Goal: Task Accomplishment & Management: Use online tool/utility

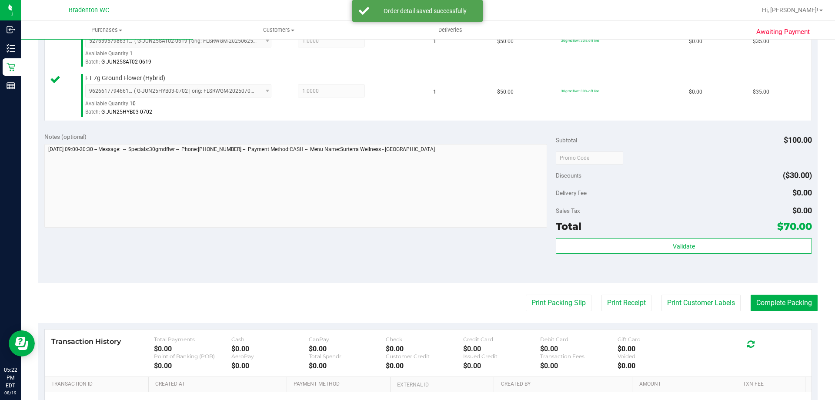
scroll to position [261, 0]
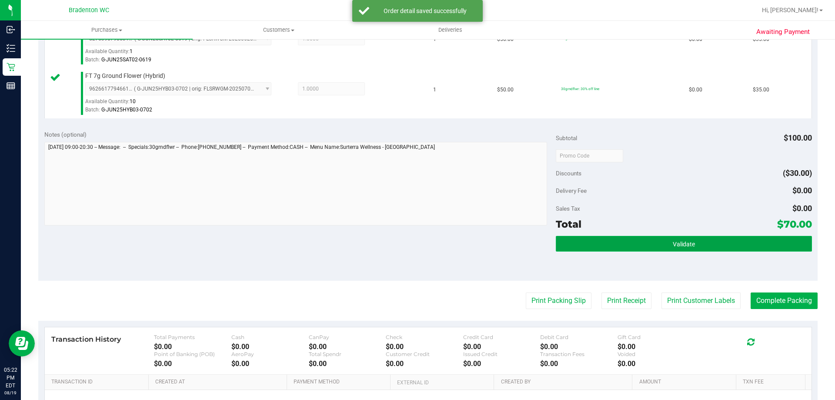
click at [673, 242] on span "Validate" at bounding box center [684, 244] width 22 height 7
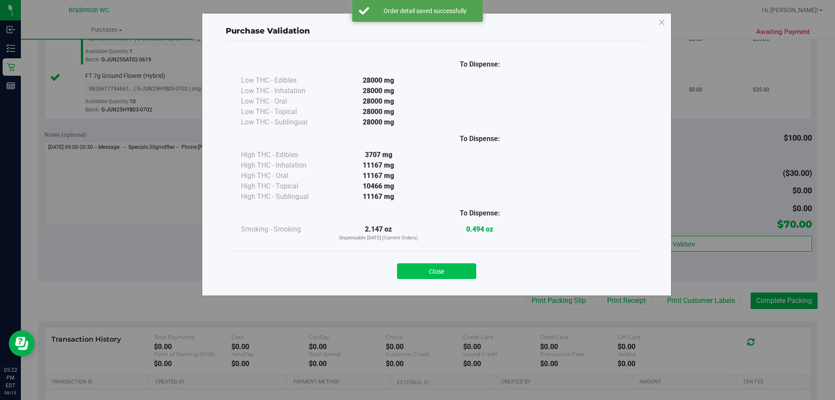
click at [465, 274] on button "Close" at bounding box center [436, 271] width 79 height 16
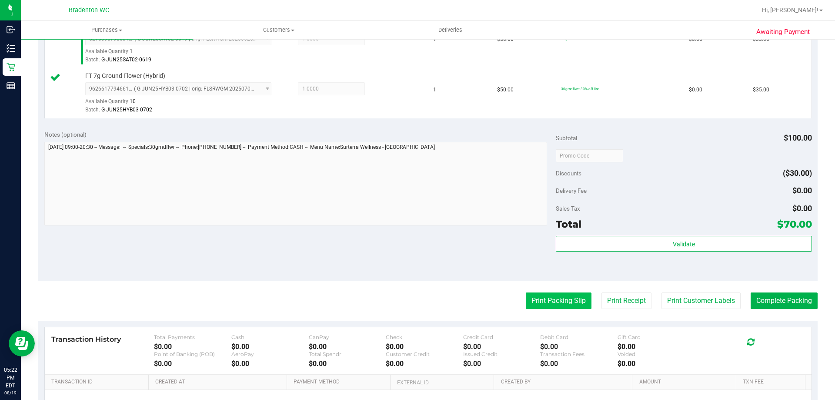
click at [555, 303] on button "Print Packing Slip" at bounding box center [559, 300] width 66 height 17
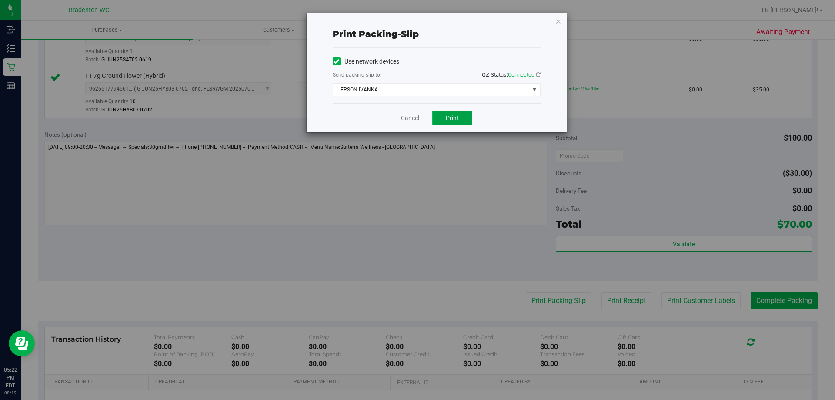
click at [459, 115] on button "Print" at bounding box center [452, 117] width 40 height 15
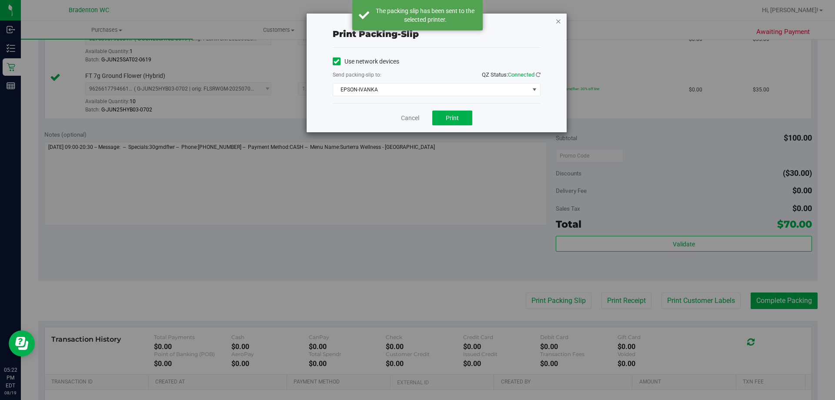
click at [559, 23] on icon "button" at bounding box center [558, 21] width 6 height 10
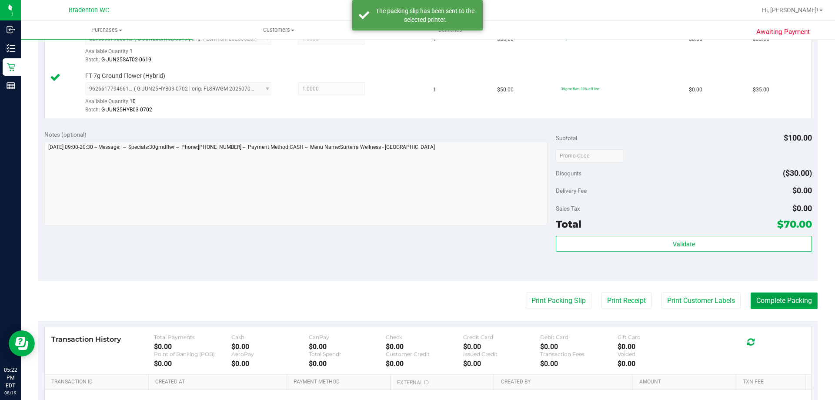
click at [792, 299] on button "Complete Packing" at bounding box center [784, 300] width 67 height 17
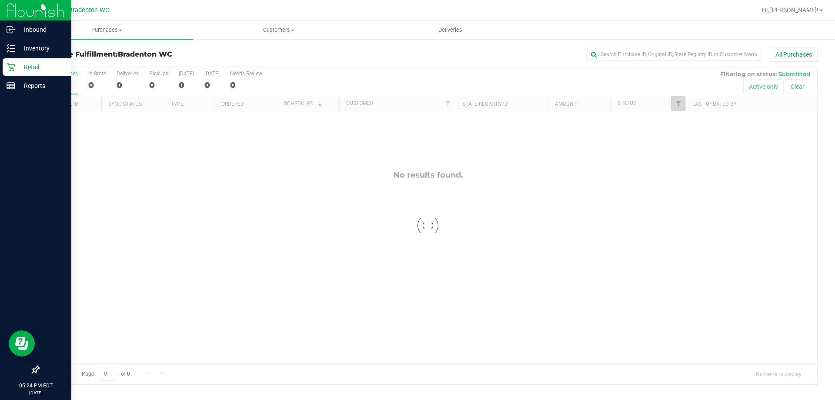
click at [8, 65] on icon at bounding box center [11, 67] width 9 height 9
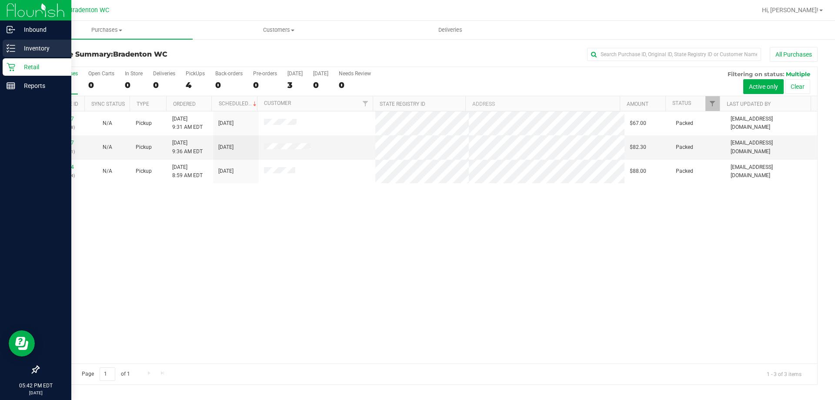
click at [42, 47] on p "Inventory" at bounding box center [41, 48] width 52 height 10
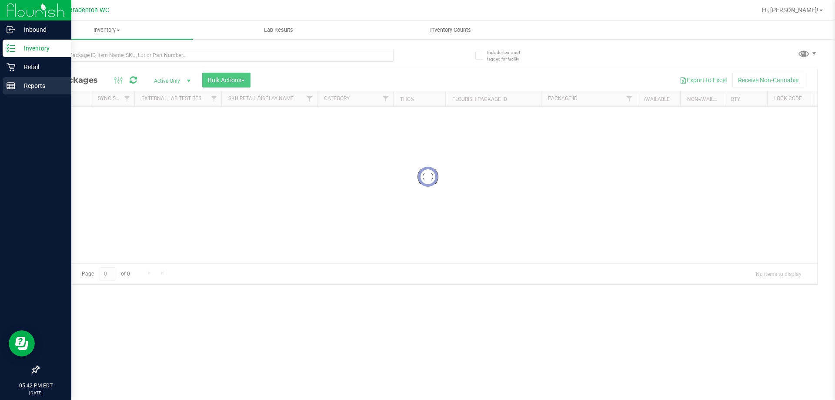
click at [33, 92] on div "Reports" at bounding box center [37, 85] width 69 height 17
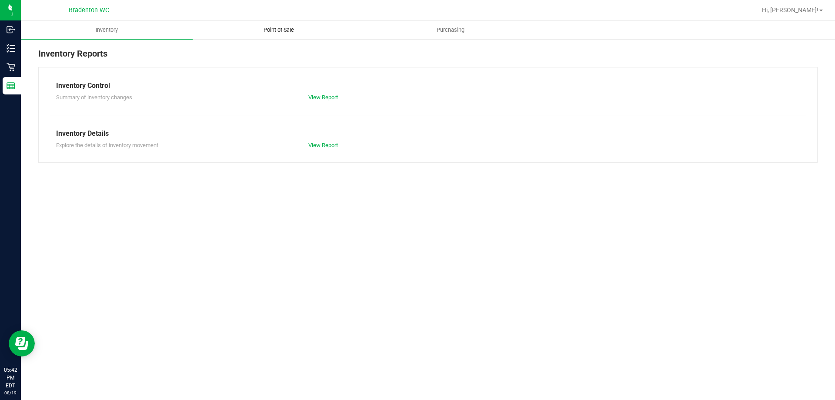
click at [271, 29] on span "Point of Sale" at bounding box center [279, 30] width 54 height 8
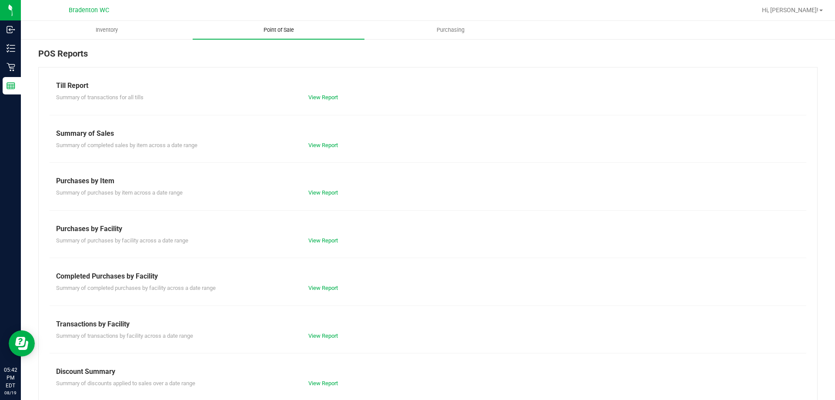
click at [322, 338] on link "View Report" at bounding box center [323, 335] width 30 height 7
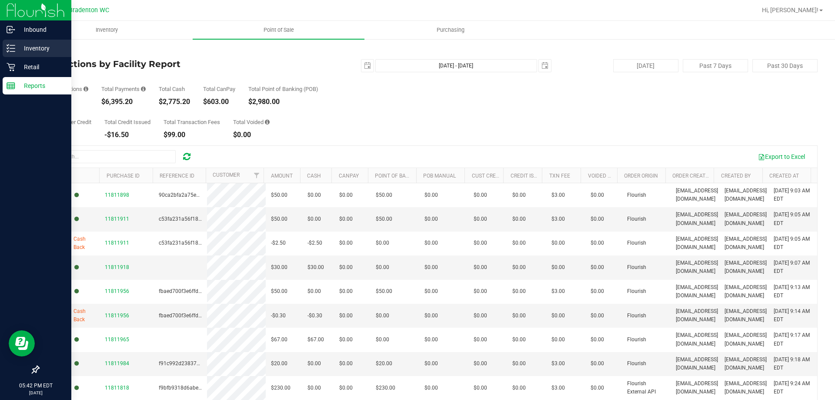
click at [9, 48] on icon at bounding box center [11, 48] width 9 height 9
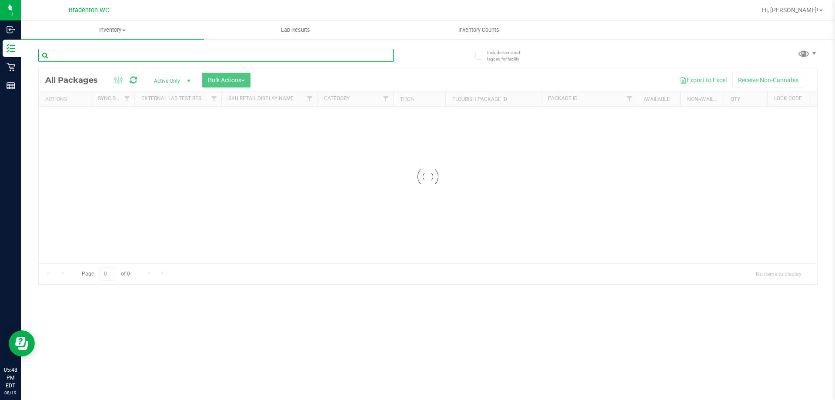
click at [109, 54] on input "text" at bounding box center [215, 55] width 355 height 13
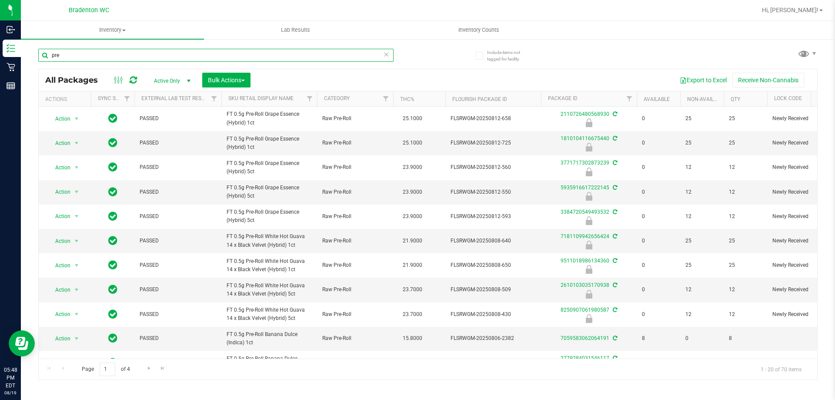
type input "pre"
click at [428, 101] on th "THC%" at bounding box center [419, 98] width 52 height 15
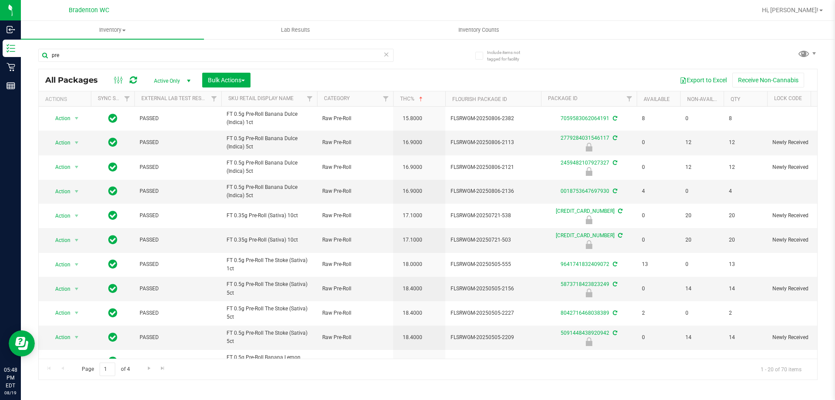
click at [428, 101] on th "THC%" at bounding box center [419, 98] width 52 height 15
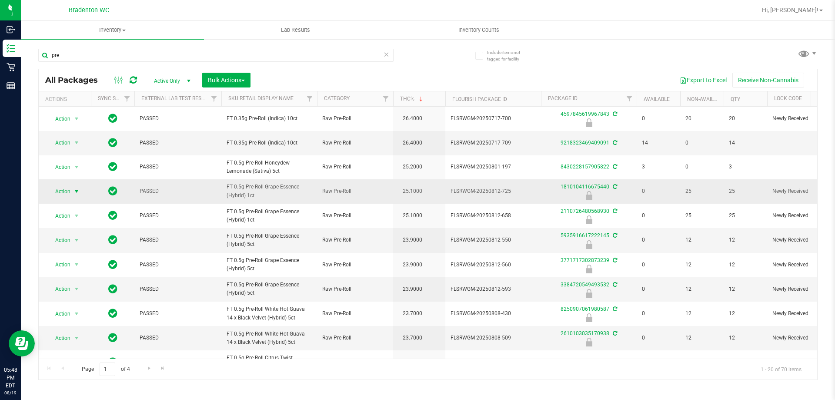
click at [74, 194] on span "select" at bounding box center [76, 191] width 7 height 7
click at [75, 288] on li "Unlock package" at bounding box center [76, 294] width 56 height 13
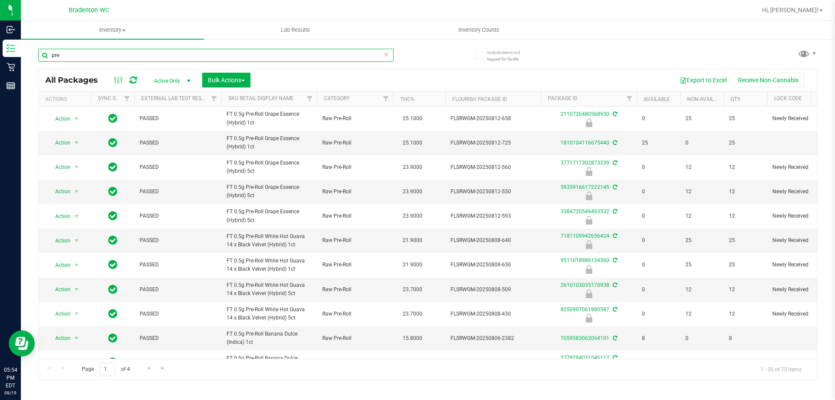
click at [121, 52] on input "pre" at bounding box center [215, 55] width 355 height 13
click at [451, 67] on div "pre All Packages Active Only Active Only Lab Samples Locked All External Intern…" at bounding box center [427, 209] width 779 height 339
click at [138, 57] on input "pre" at bounding box center [215, 55] width 355 height 13
click at [297, 102] on th "Sku Retail Display Name" at bounding box center [269, 98] width 96 height 15
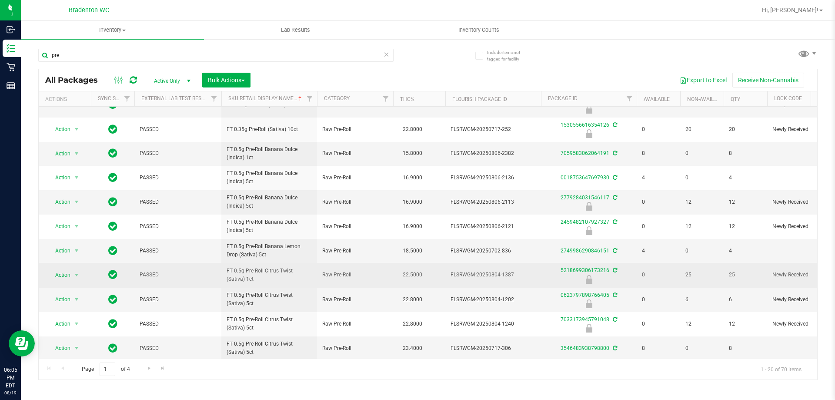
scroll to position [241, 0]
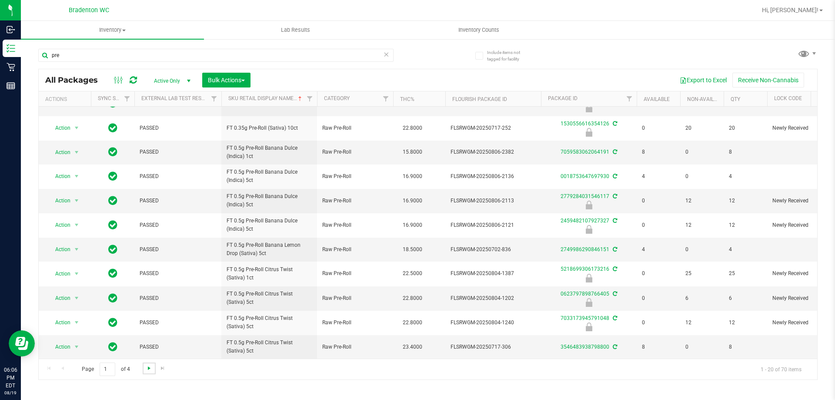
click at [147, 369] on span "Go to the next page" at bounding box center [149, 368] width 7 height 7
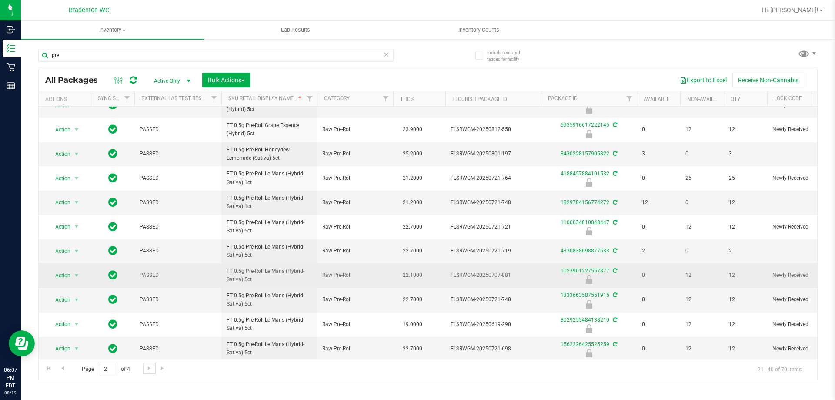
scroll to position [241, 0]
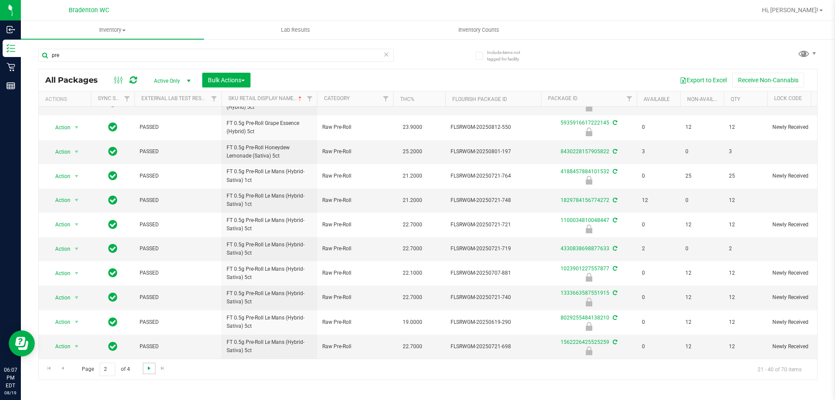
click at [146, 368] on span "Go to the next page" at bounding box center [149, 368] width 7 height 7
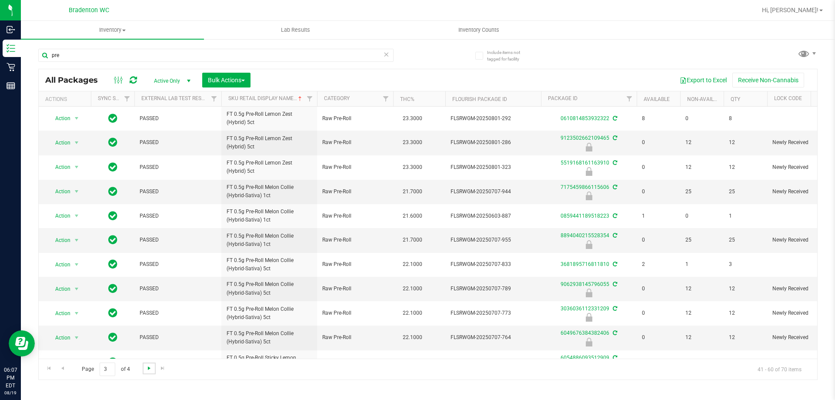
click at [148, 371] on span "Go to the next page" at bounding box center [149, 368] width 7 height 7
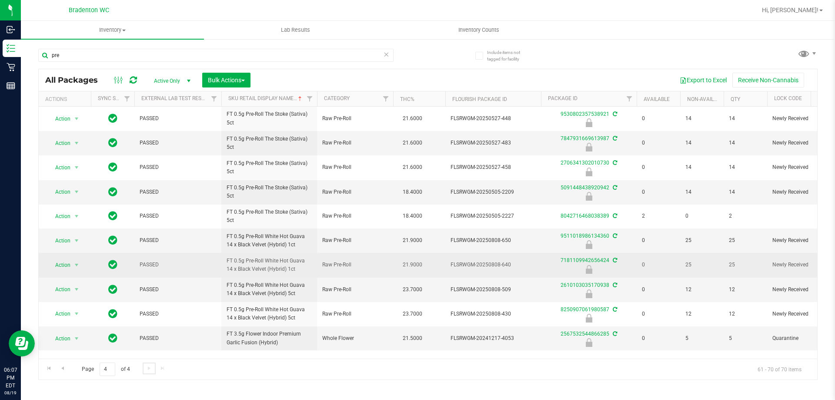
scroll to position [7, 0]
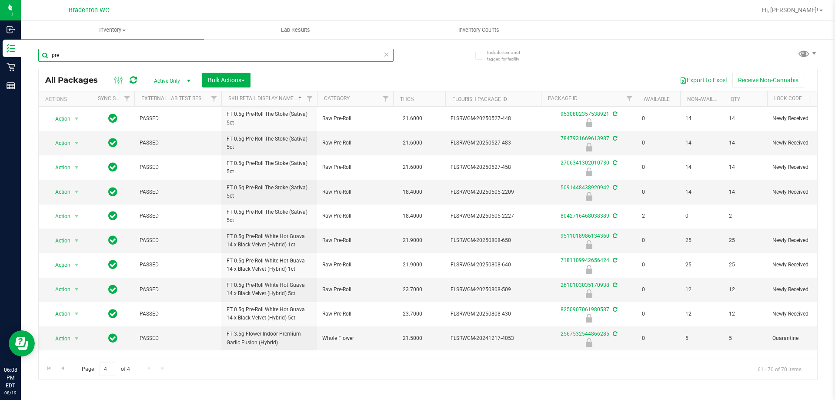
click at [75, 52] on input "pre" at bounding box center [215, 55] width 355 height 13
click at [74, 52] on input "pre" at bounding box center [215, 55] width 355 height 13
type input "c"
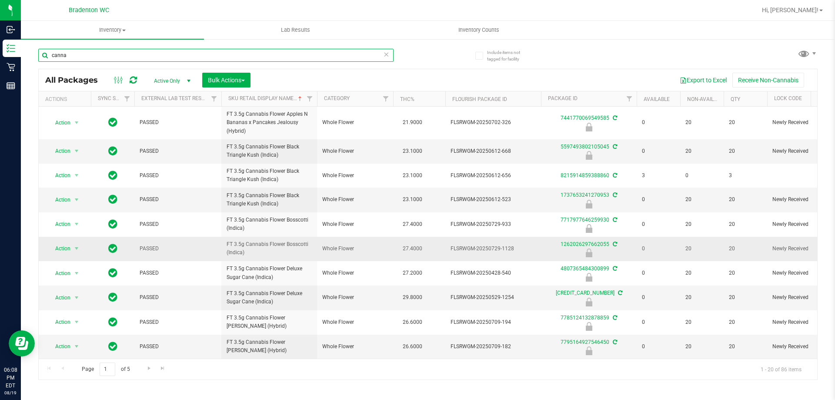
scroll to position [266, 0]
type input "canna"
click at [148, 369] on span "Go to the next page" at bounding box center [149, 368] width 7 height 7
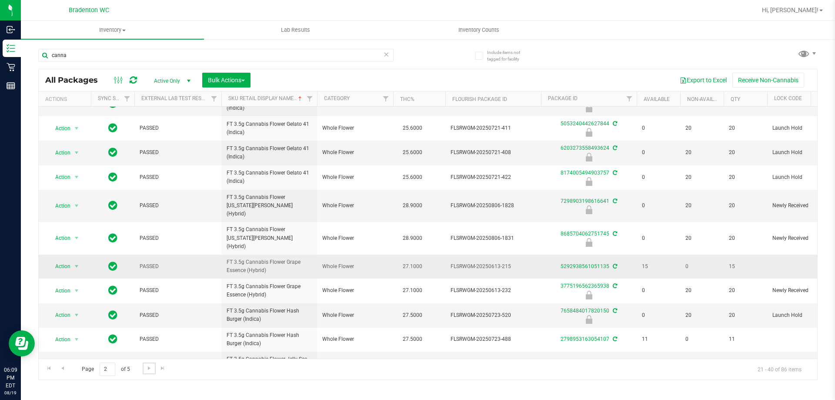
scroll to position [242, 0]
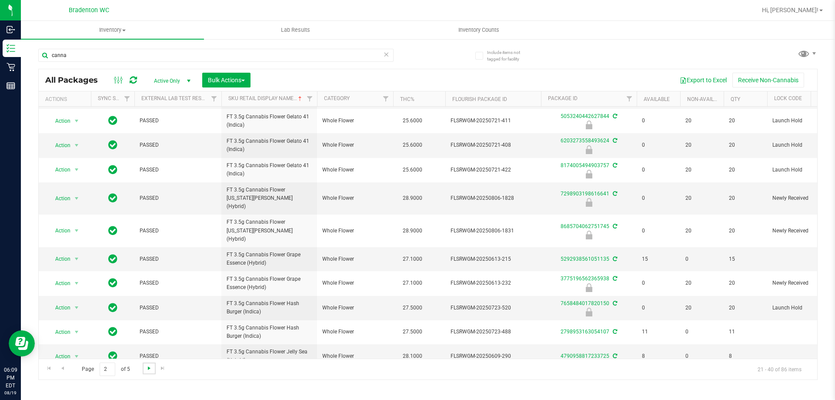
click at [146, 369] on span "Go to the next page" at bounding box center [149, 368] width 7 height 7
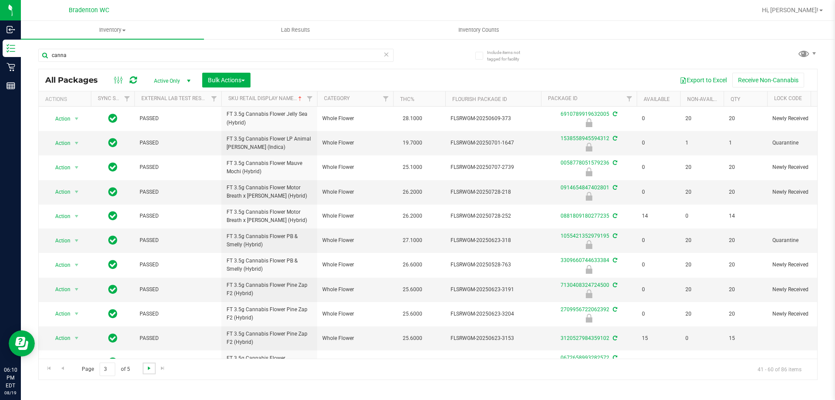
click at [149, 370] on span "Go to the next page" at bounding box center [149, 368] width 7 height 7
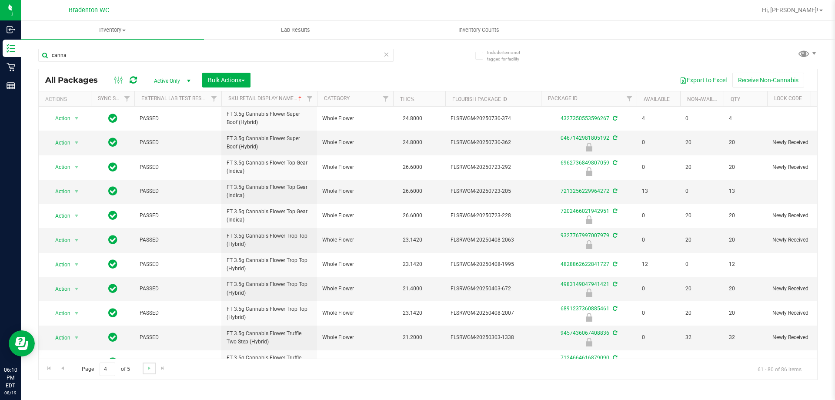
click at [145, 372] on link "Go to the next page" at bounding box center [149, 368] width 13 height 12
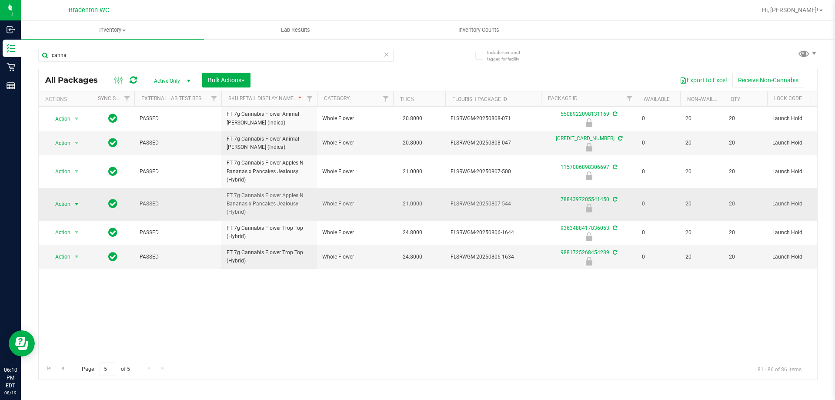
click at [64, 206] on span "Action" at bounding box center [58, 204] width 23 height 12
click at [79, 301] on li "Unlock package" at bounding box center [76, 307] width 56 height 13
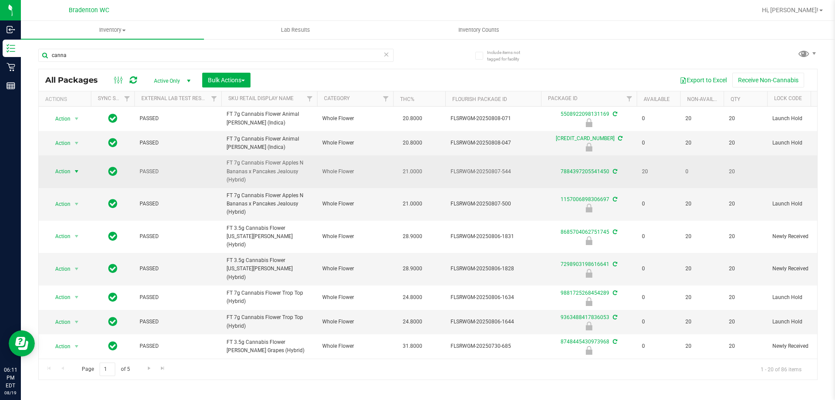
click at [72, 170] on span "select" at bounding box center [76, 171] width 11 height 12
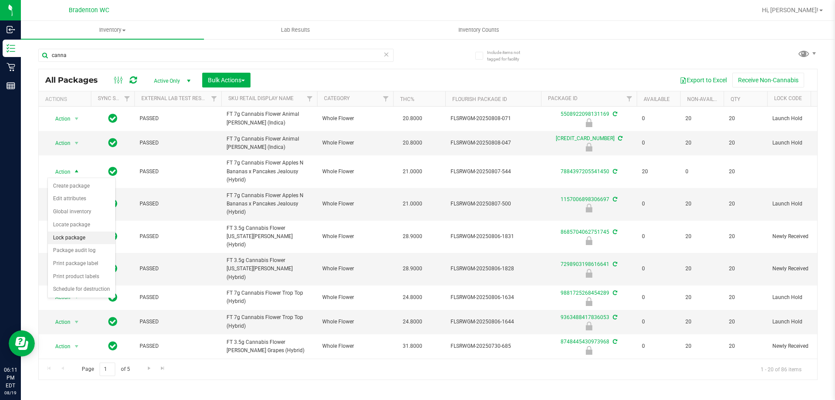
click at [78, 236] on li "Lock package" at bounding box center [81, 237] width 67 height 13
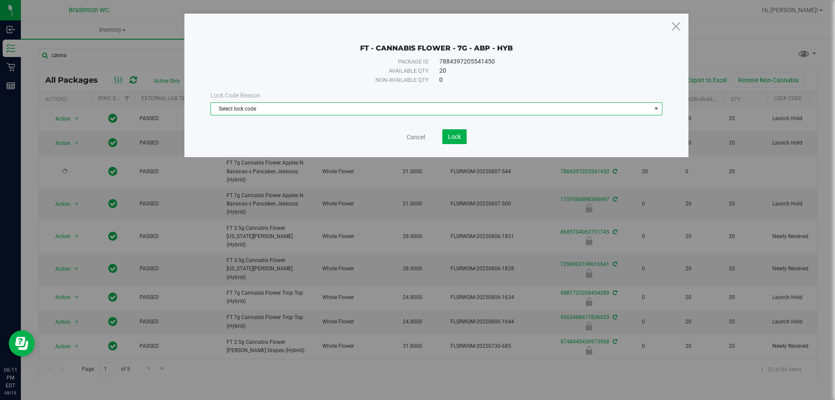
click at [468, 110] on span "Select lock code" at bounding box center [431, 109] width 440 height 12
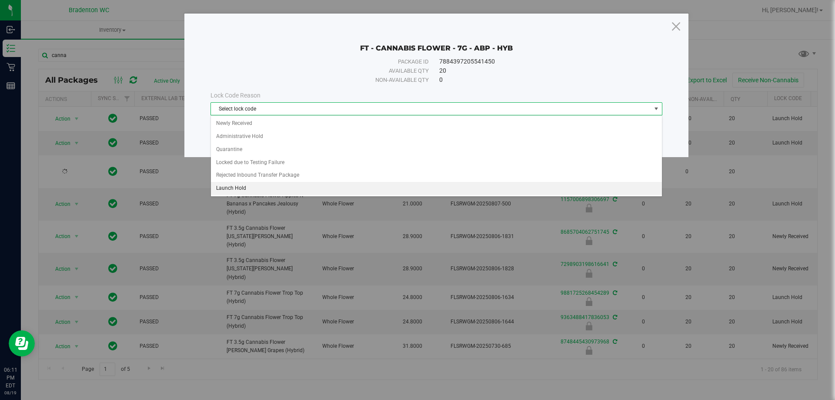
click at [253, 184] on li "Launch Hold" at bounding box center [436, 188] width 451 height 13
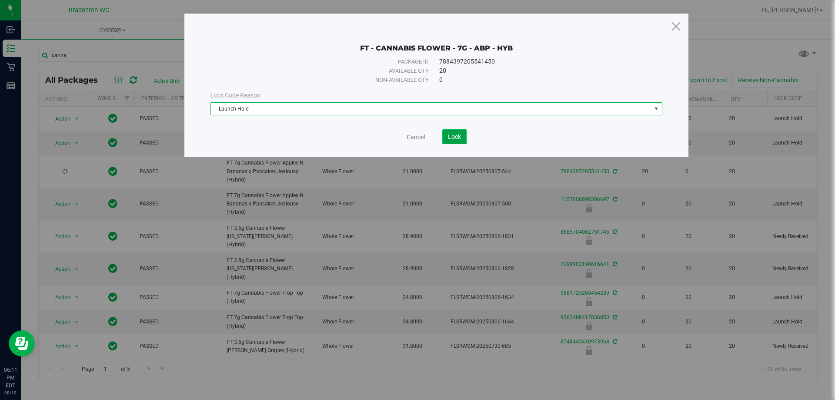
click at [457, 139] on span "Lock" at bounding box center [454, 136] width 13 height 7
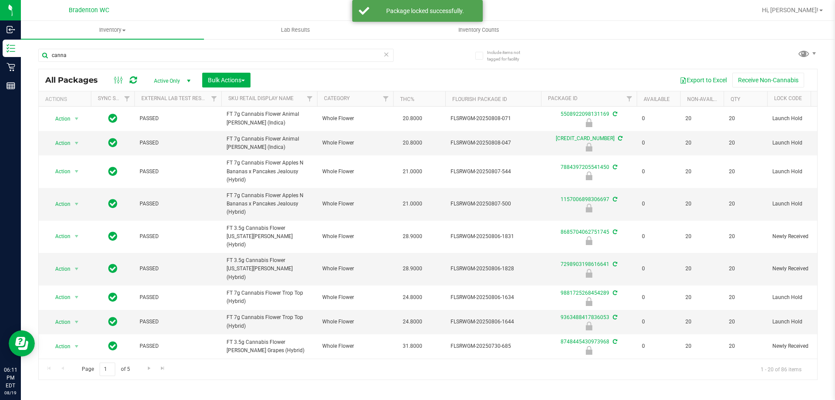
click at [299, 101] on th "Sku Retail Display Name" at bounding box center [269, 98] width 96 height 15
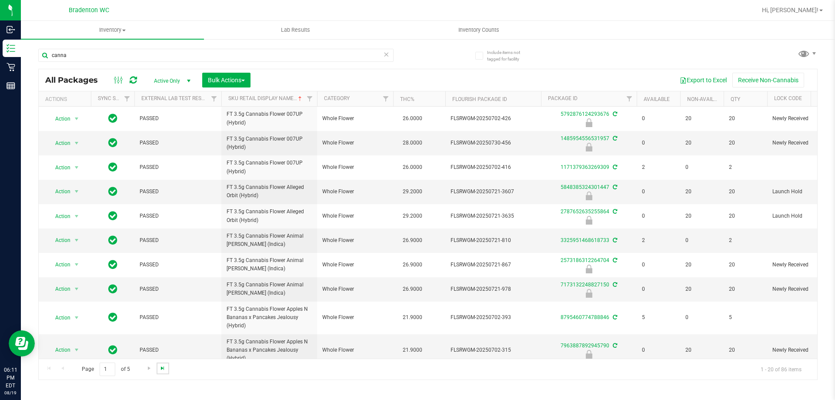
click at [163, 370] on span "Go to the last page" at bounding box center [162, 368] width 7 height 7
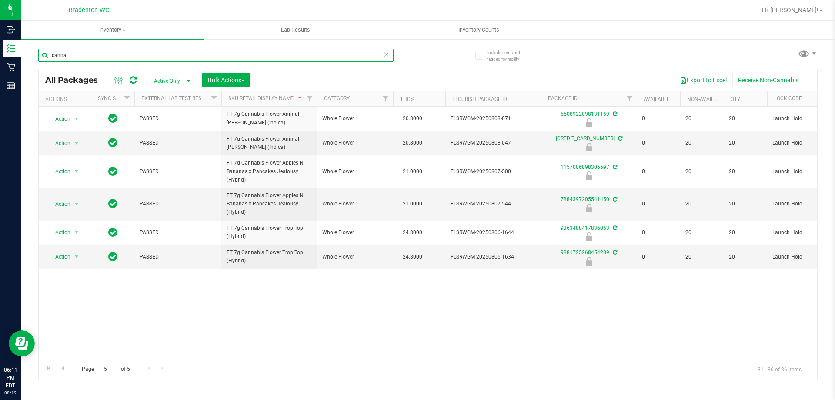
click at [153, 54] on input "canna" at bounding box center [215, 55] width 355 height 13
type input "littl"
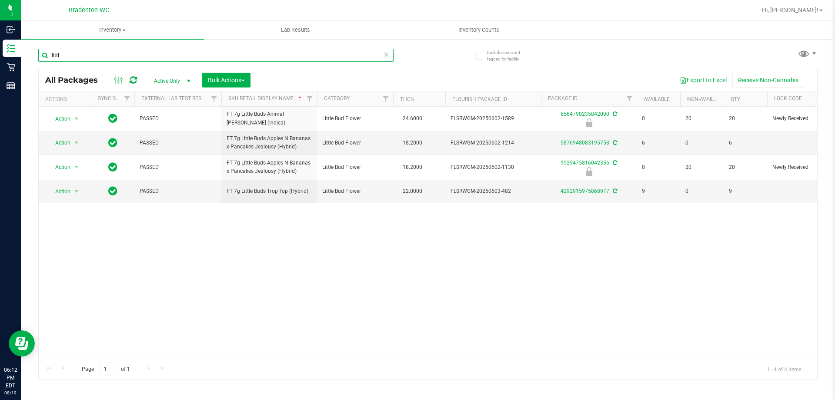
click at [81, 53] on input "littl" at bounding box center [215, 55] width 355 height 13
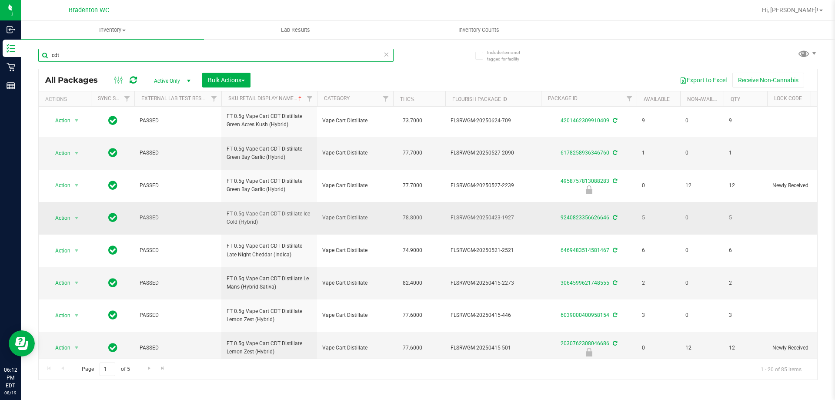
scroll to position [403, 0]
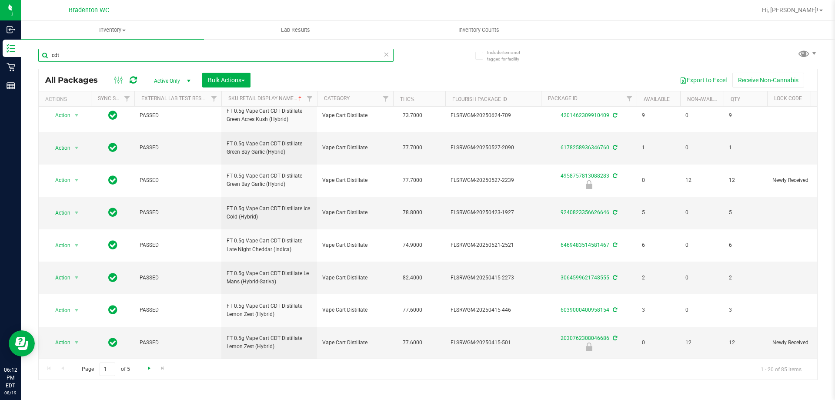
type input "cdt"
click at [146, 367] on span "Go to the next page" at bounding box center [149, 368] width 7 height 7
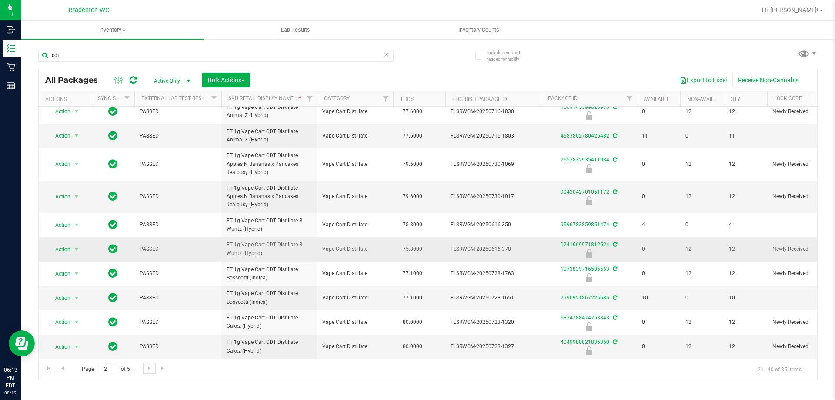
scroll to position [387, 0]
click at [149, 365] on span "Go to the next page" at bounding box center [149, 368] width 7 height 7
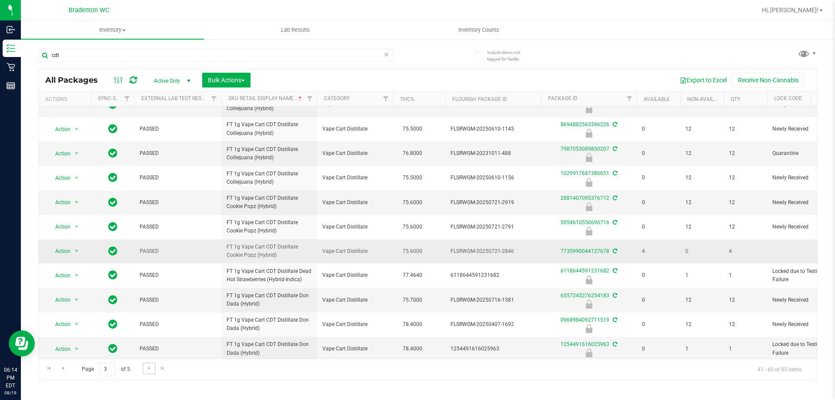
scroll to position [130, 0]
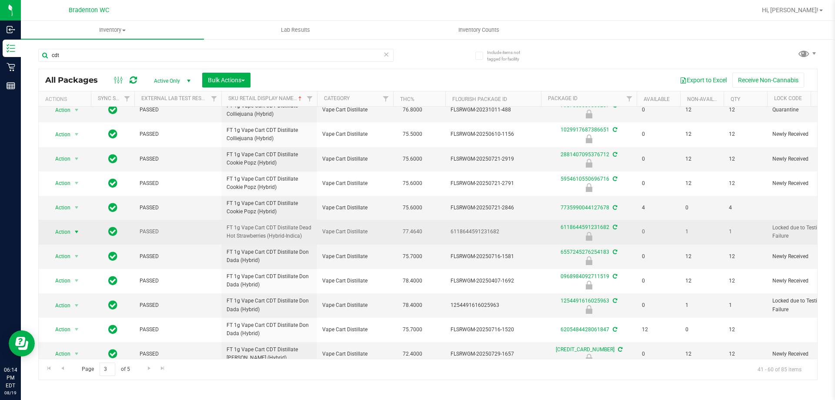
click at [73, 230] on span "select" at bounding box center [76, 231] width 7 height 7
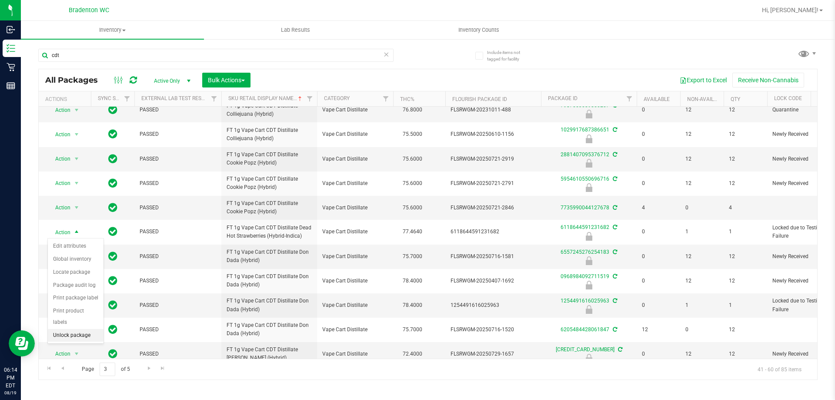
click at [79, 329] on li "Unlock package" at bounding box center [76, 335] width 56 height 13
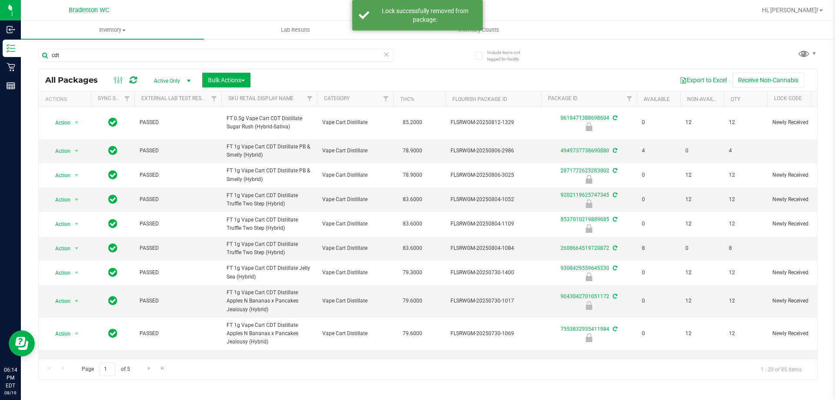
click at [300, 99] on th "Sku Retail Display Name" at bounding box center [269, 98] width 96 height 15
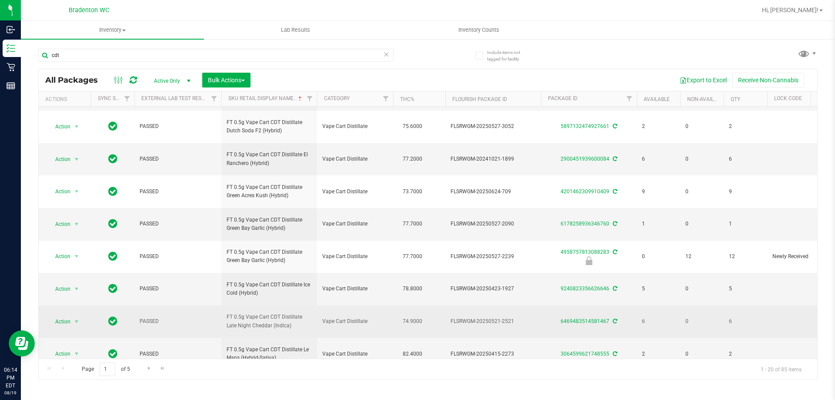
scroll to position [403, 0]
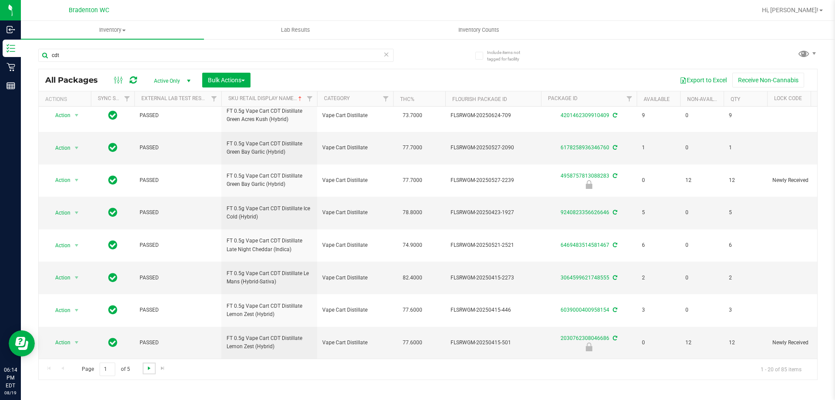
click at [147, 367] on span "Go to the next page" at bounding box center [149, 368] width 7 height 7
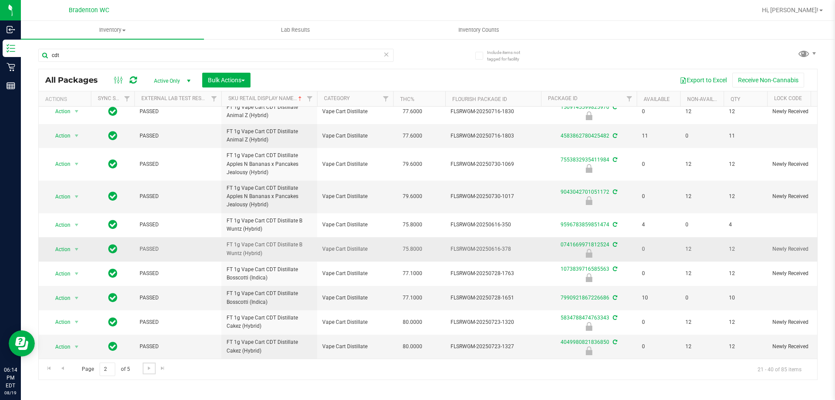
scroll to position [387, 0]
click at [150, 367] on span "Go to the next page" at bounding box center [149, 368] width 7 height 7
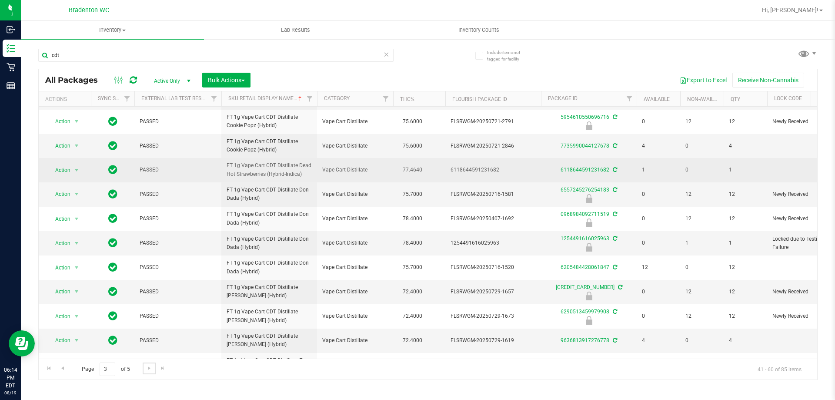
scroll to position [217, 0]
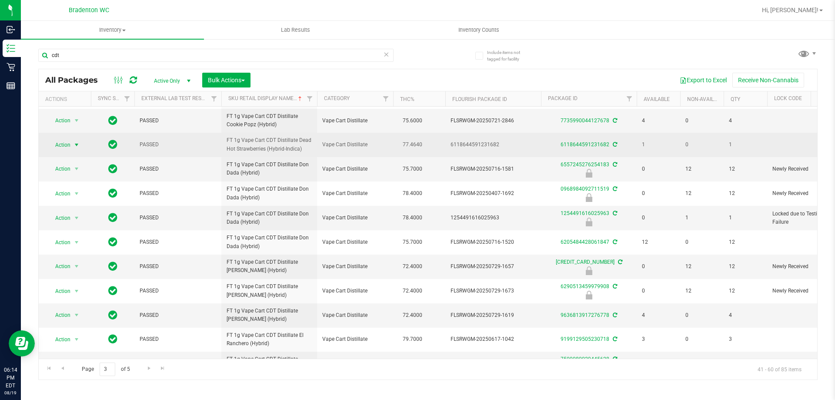
click at [72, 144] on span "select" at bounding box center [76, 145] width 11 height 12
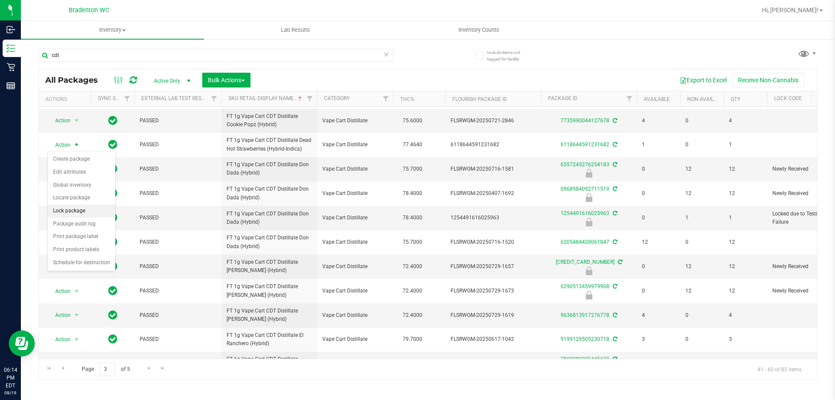
click at [76, 208] on li "Lock package" at bounding box center [81, 210] width 67 height 13
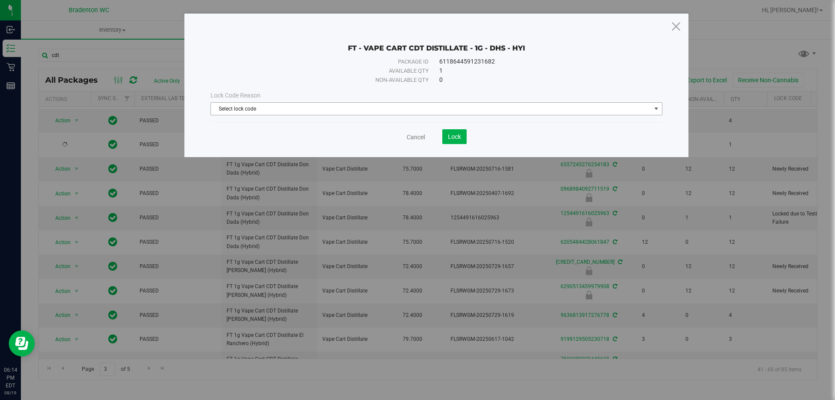
click at [404, 105] on span "Select lock code" at bounding box center [431, 109] width 440 height 12
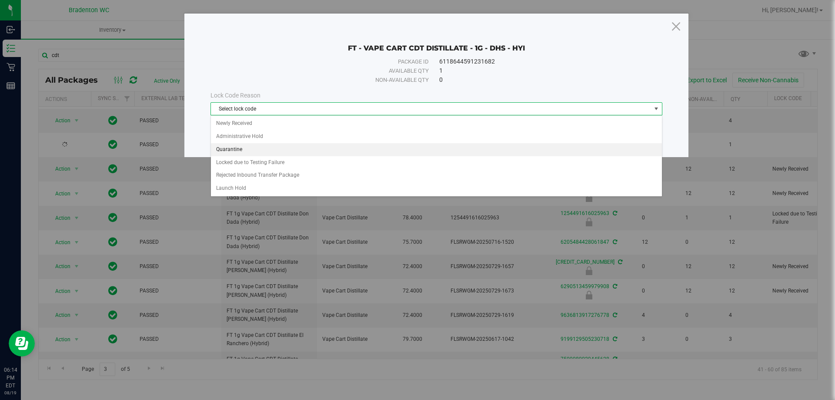
click at [264, 154] on li "Quarantine" at bounding box center [436, 149] width 451 height 13
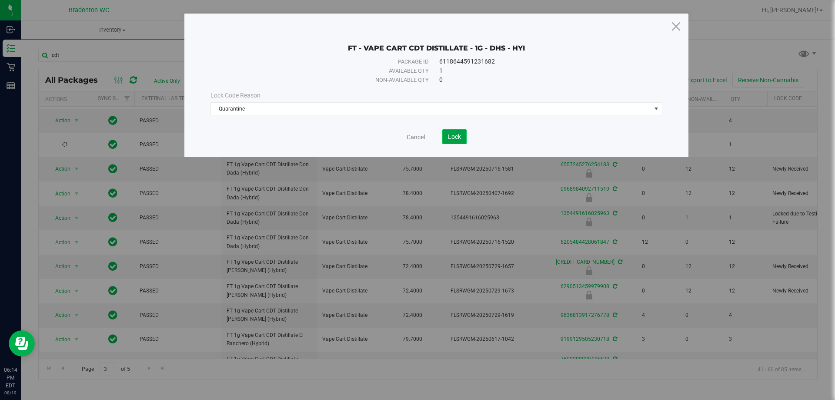
click at [449, 139] on span "Lock" at bounding box center [454, 136] width 13 height 7
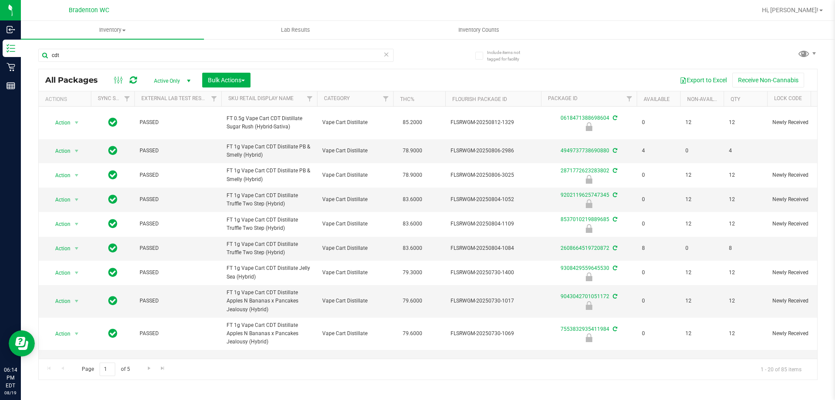
click at [297, 101] on th "Sku Retail Display Name" at bounding box center [269, 98] width 96 height 15
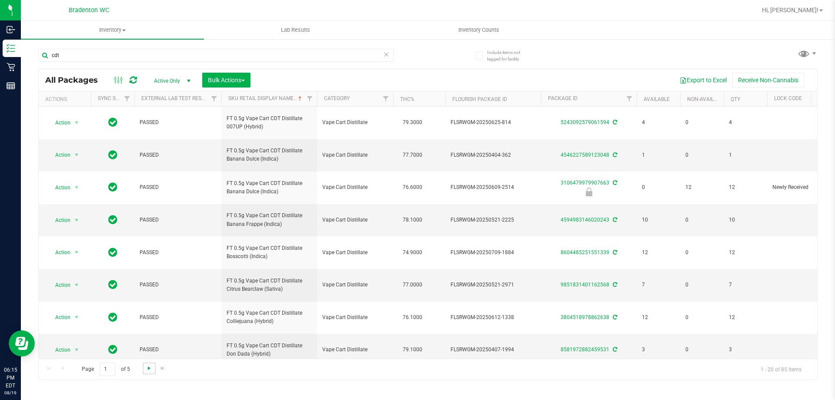
click at [149, 369] on span "Go to the next page" at bounding box center [149, 368] width 7 height 7
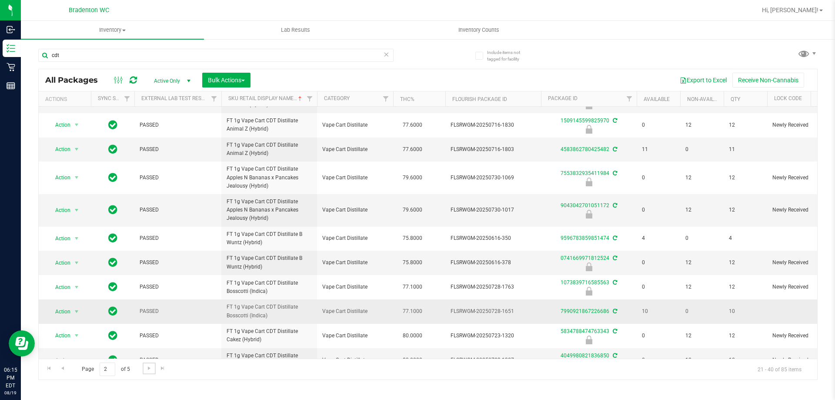
scroll to position [387, 0]
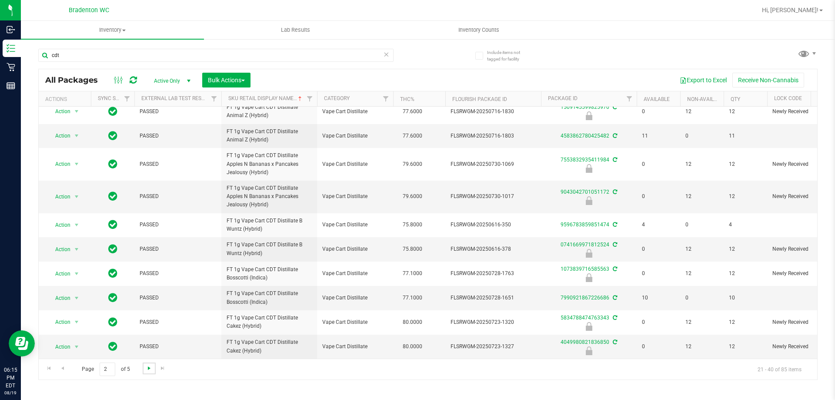
click at [151, 367] on span "Go to the next page" at bounding box center [149, 368] width 7 height 7
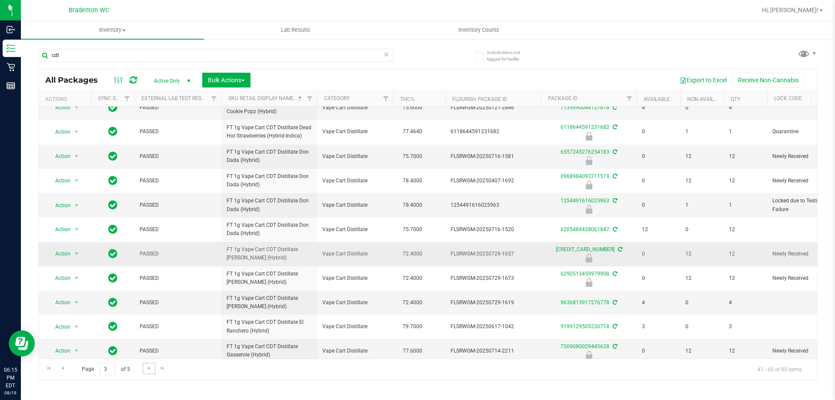
scroll to position [274, 0]
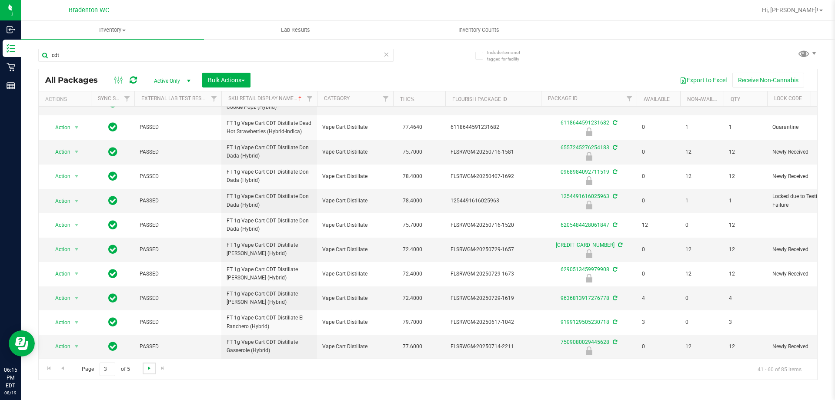
click at [145, 368] on link "Go to the next page" at bounding box center [149, 368] width 13 height 12
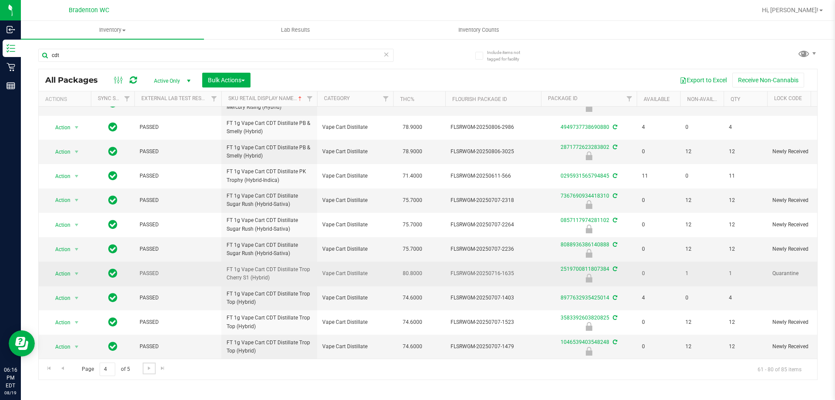
scroll to position [321, 0]
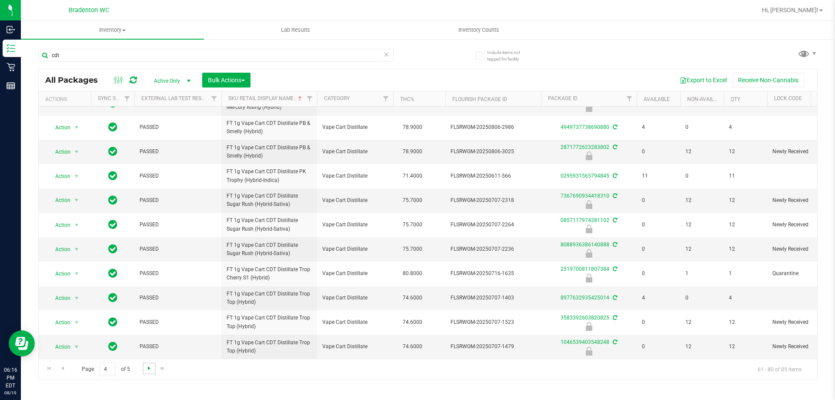
click at [149, 367] on span "Go to the next page" at bounding box center [149, 368] width 7 height 7
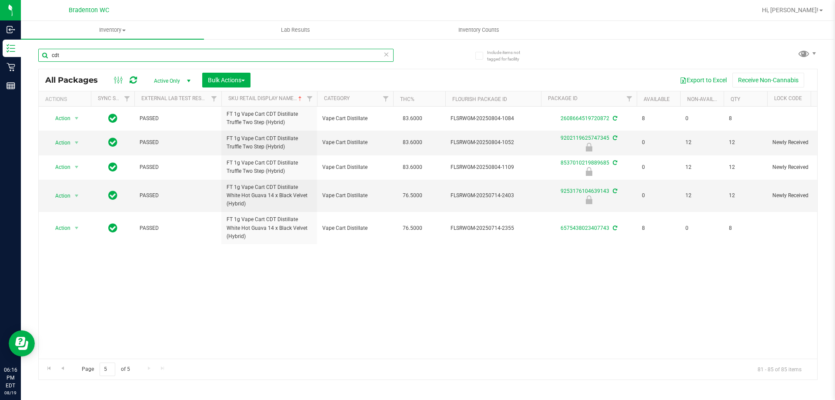
click at [81, 53] on input "cdt" at bounding box center [215, 55] width 355 height 13
